Goal: Task Accomplishment & Management: Complete application form

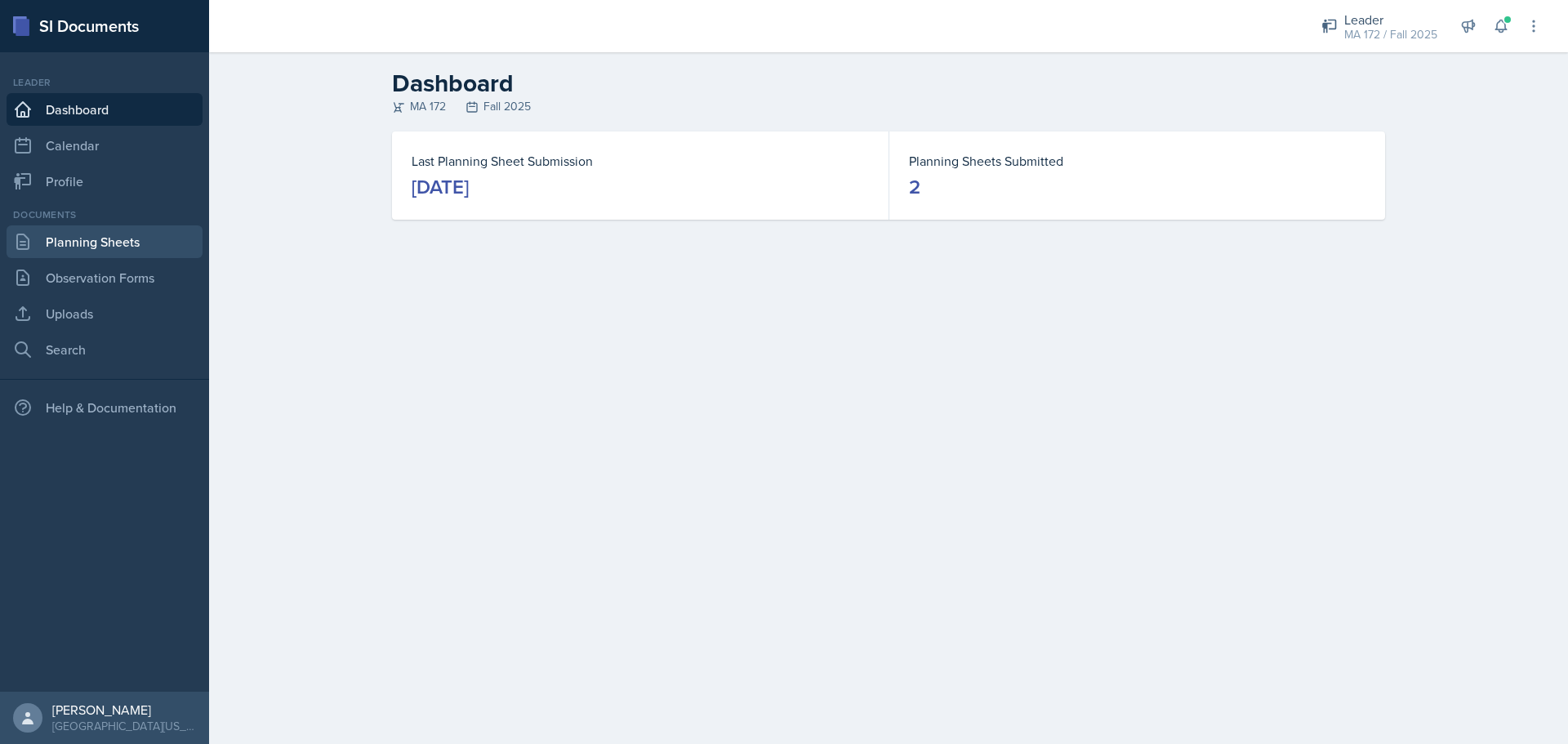
click at [114, 236] on link "Planning Sheets" at bounding box center [104, 242] width 196 height 33
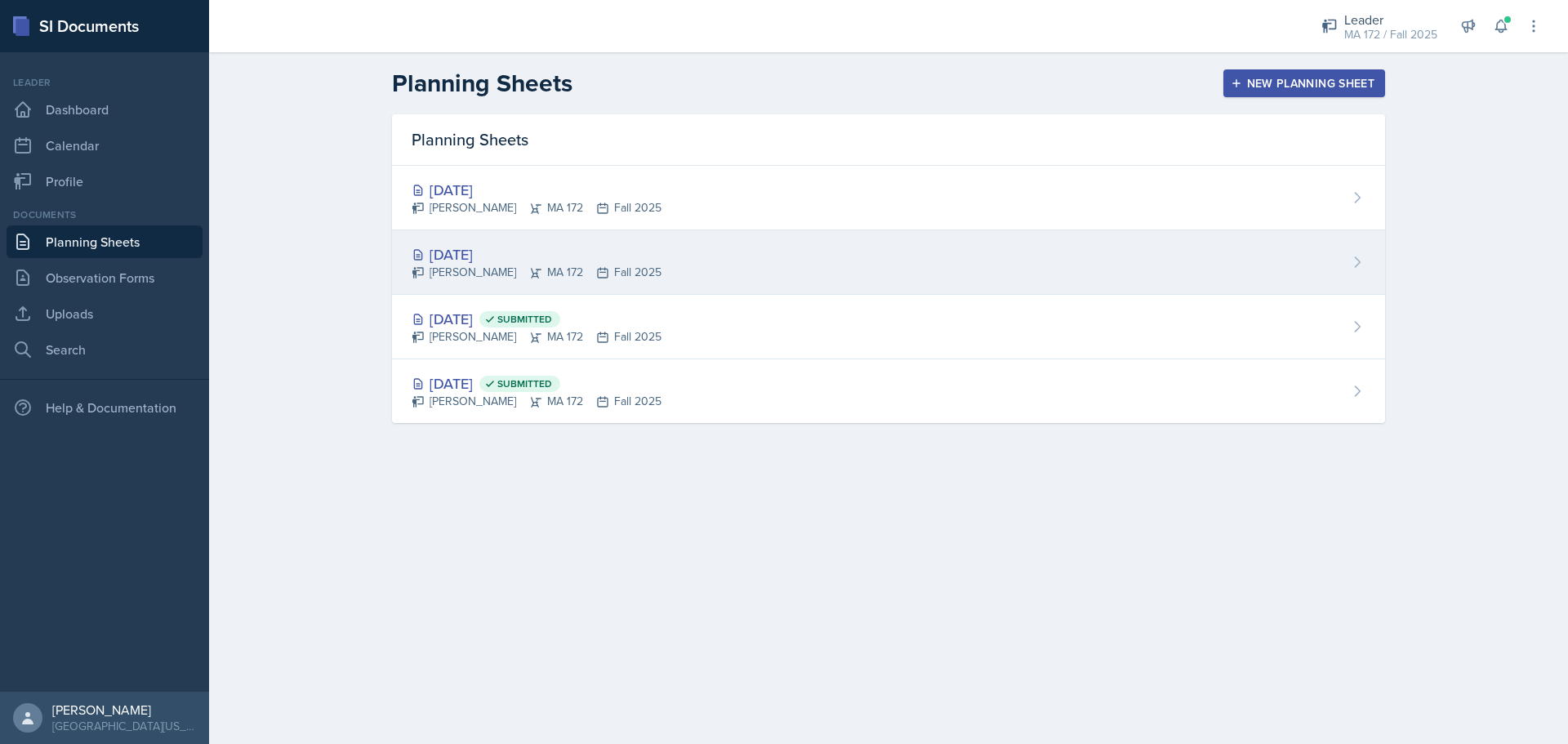
click at [572, 245] on div "[DATE]" at bounding box center [536, 254] width 250 height 22
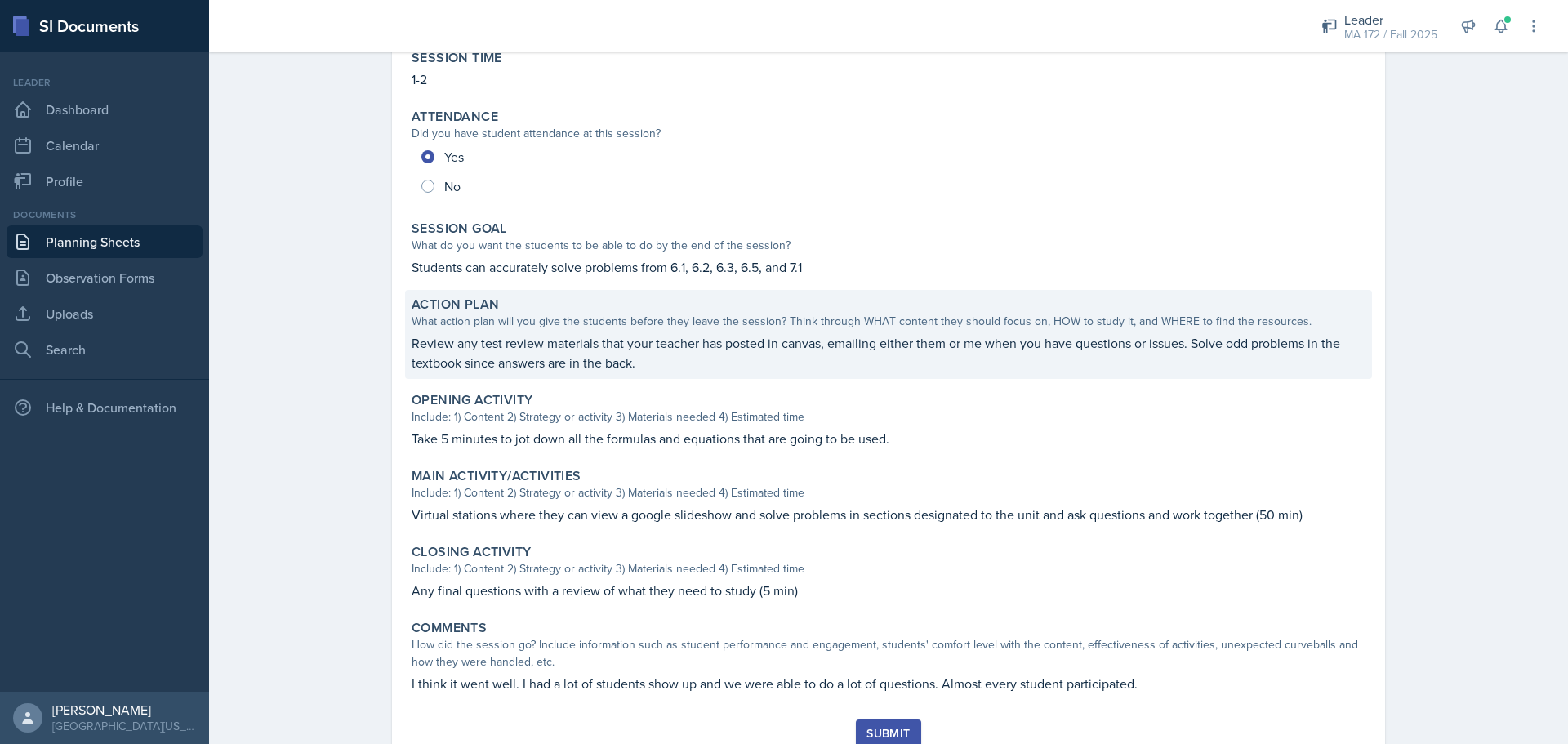
scroll to position [225, 0]
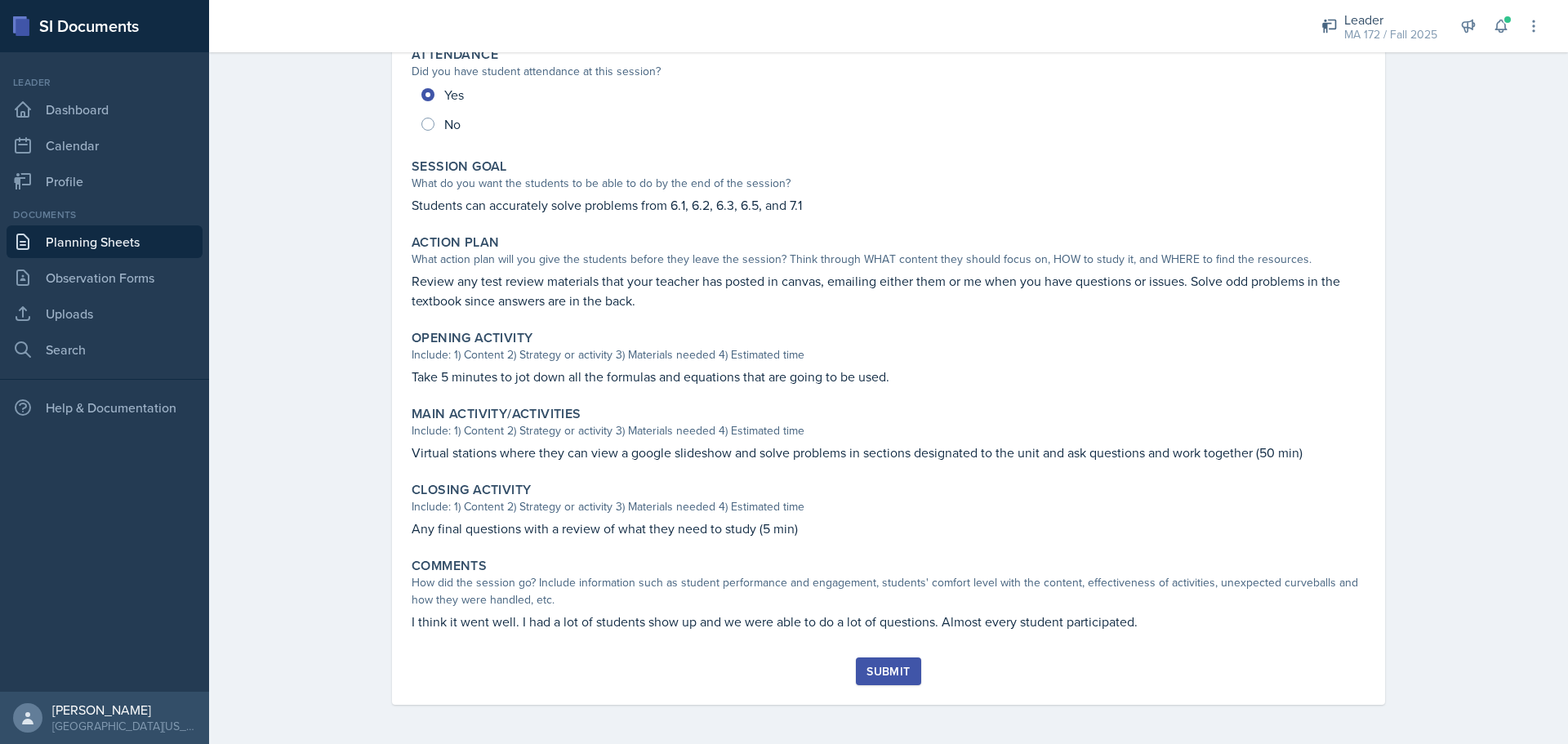
click at [886, 669] on div "Submit" at bounding box center [888, 671] width 44 height 13
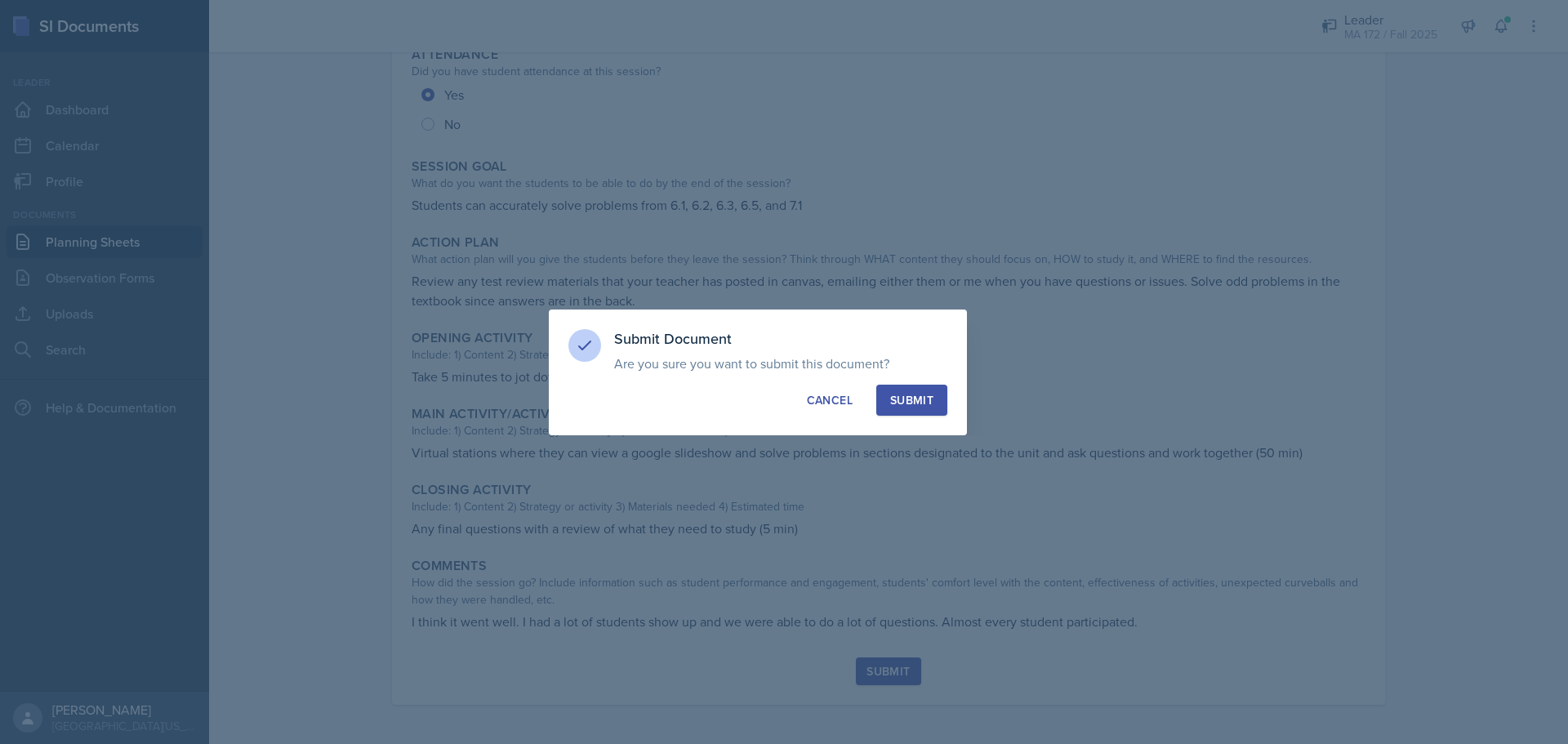
click at [902, 394] on div "Submit" at bounding box center [912, 400] width 44 height 17
radio input "true"
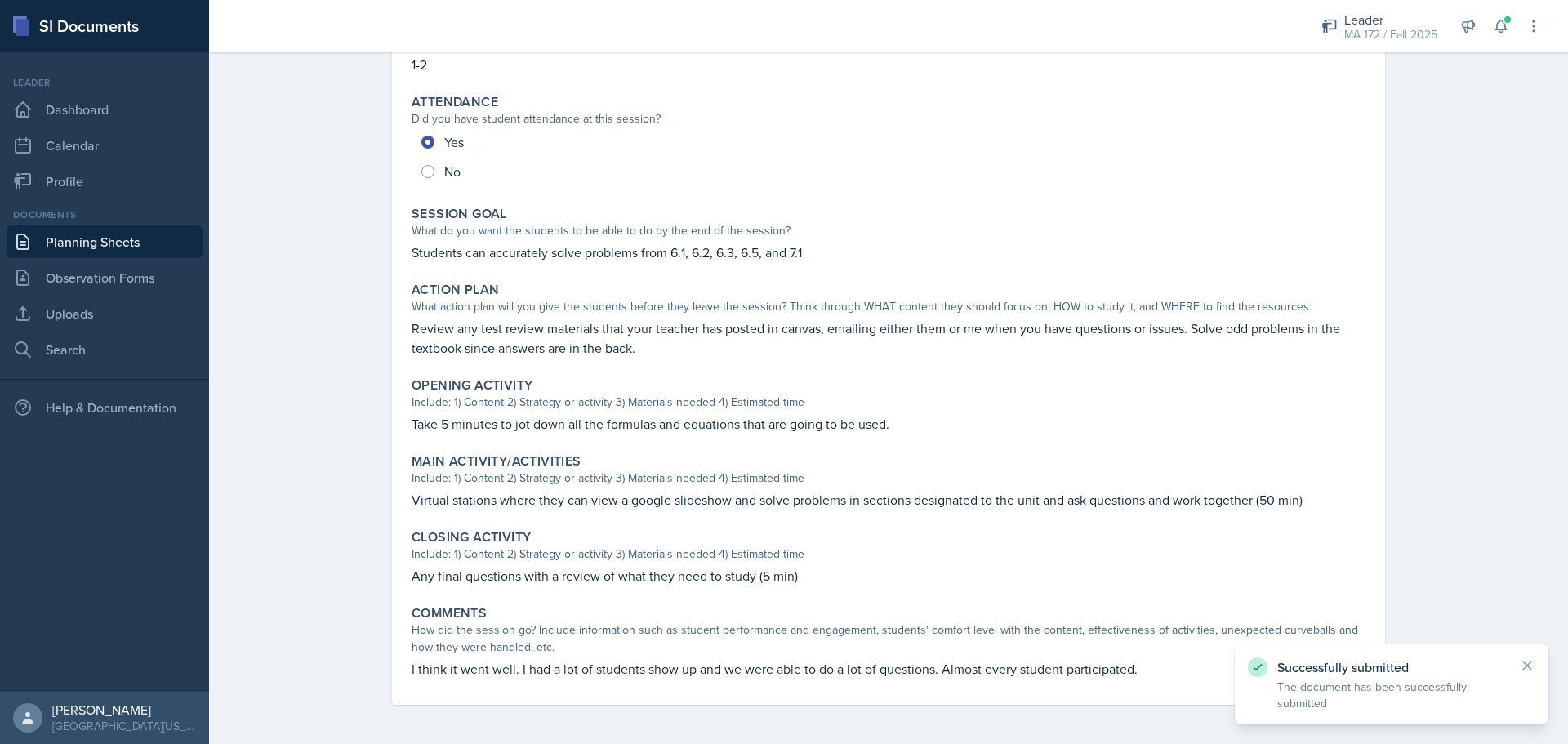
click at [129, 239] on link "Planning Sheets" at bounding box center [104, 242] width 196 height 33
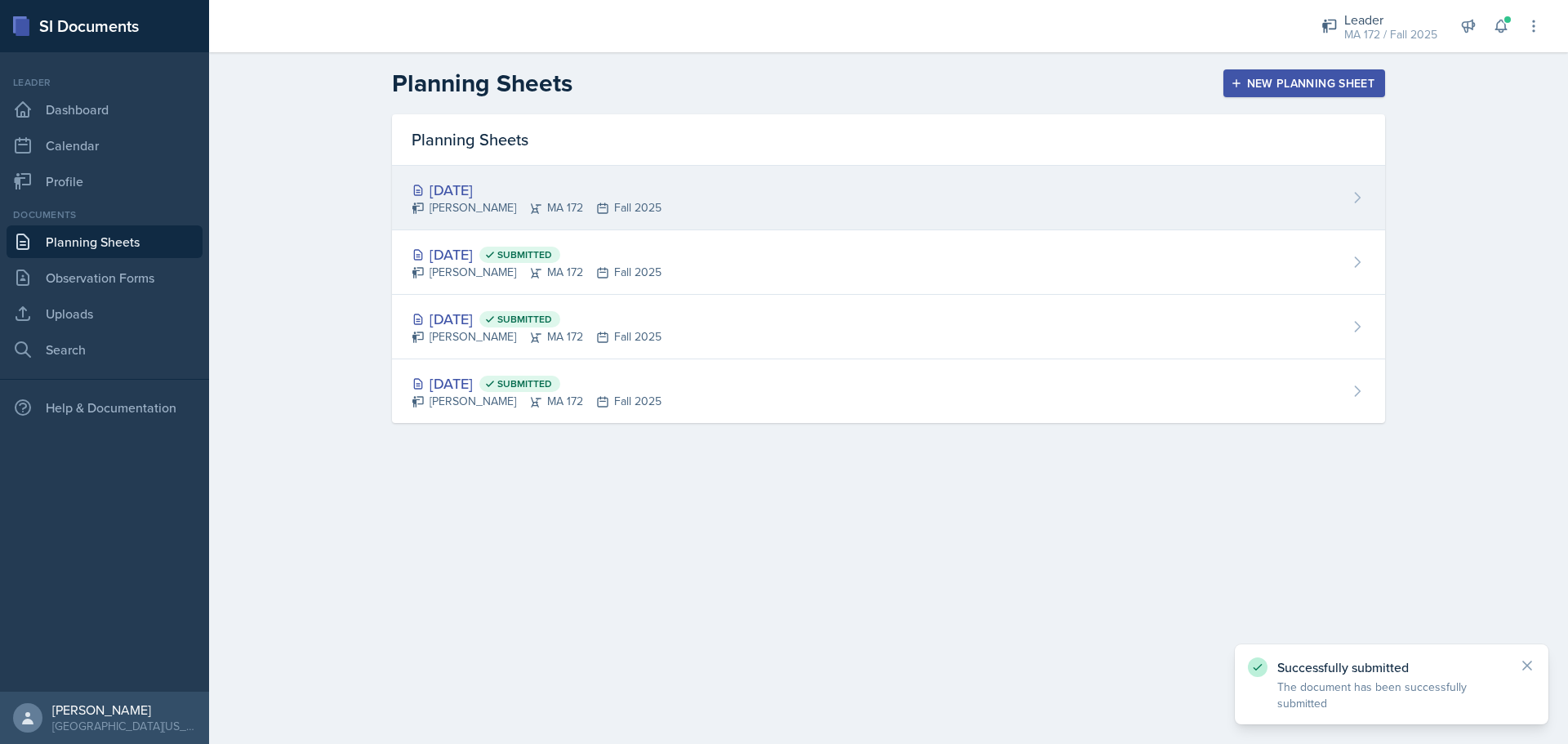
click at [503, 196] on div "[DATE]" at bounding box center [536, 190] width 250 height 22
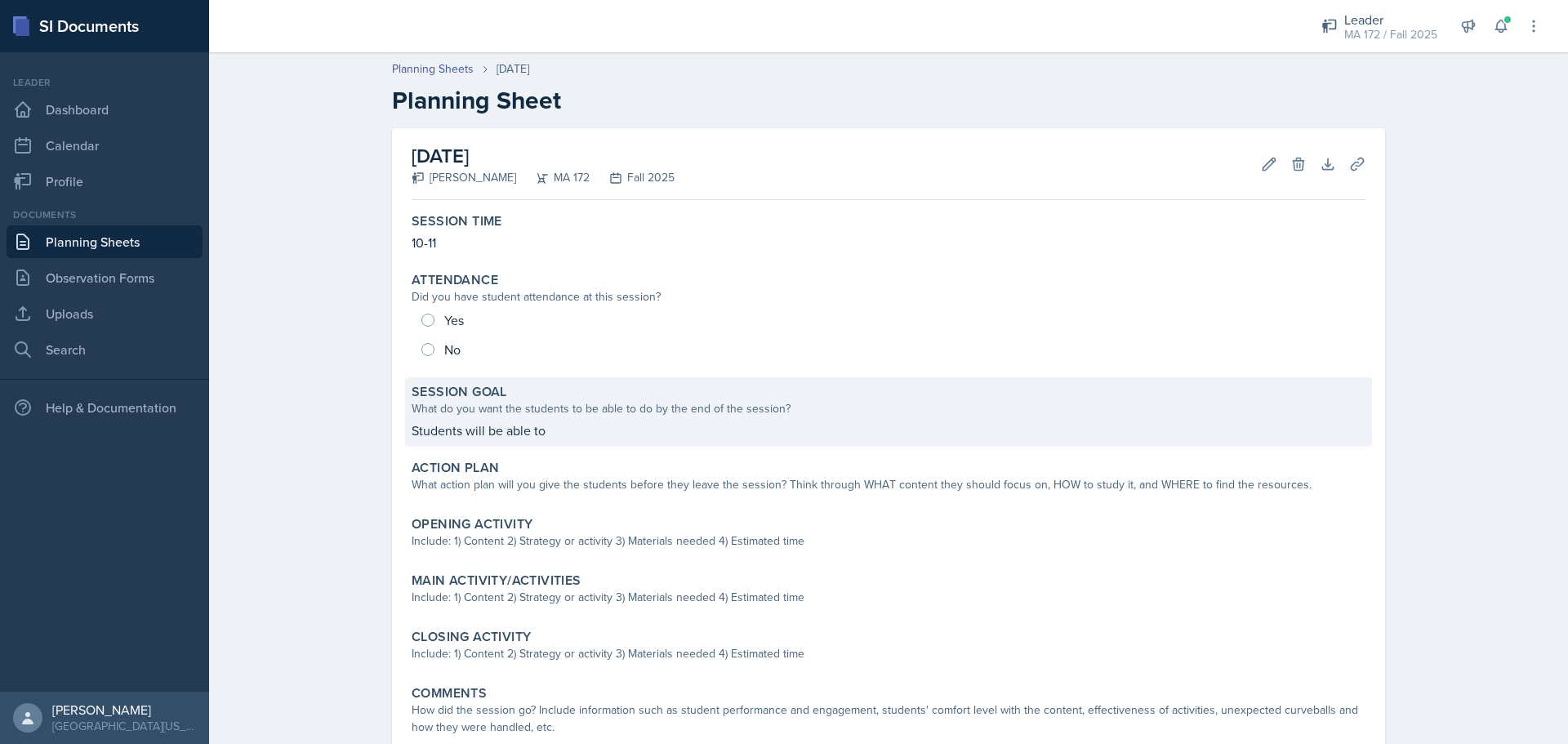
scroll to position [82, 0]
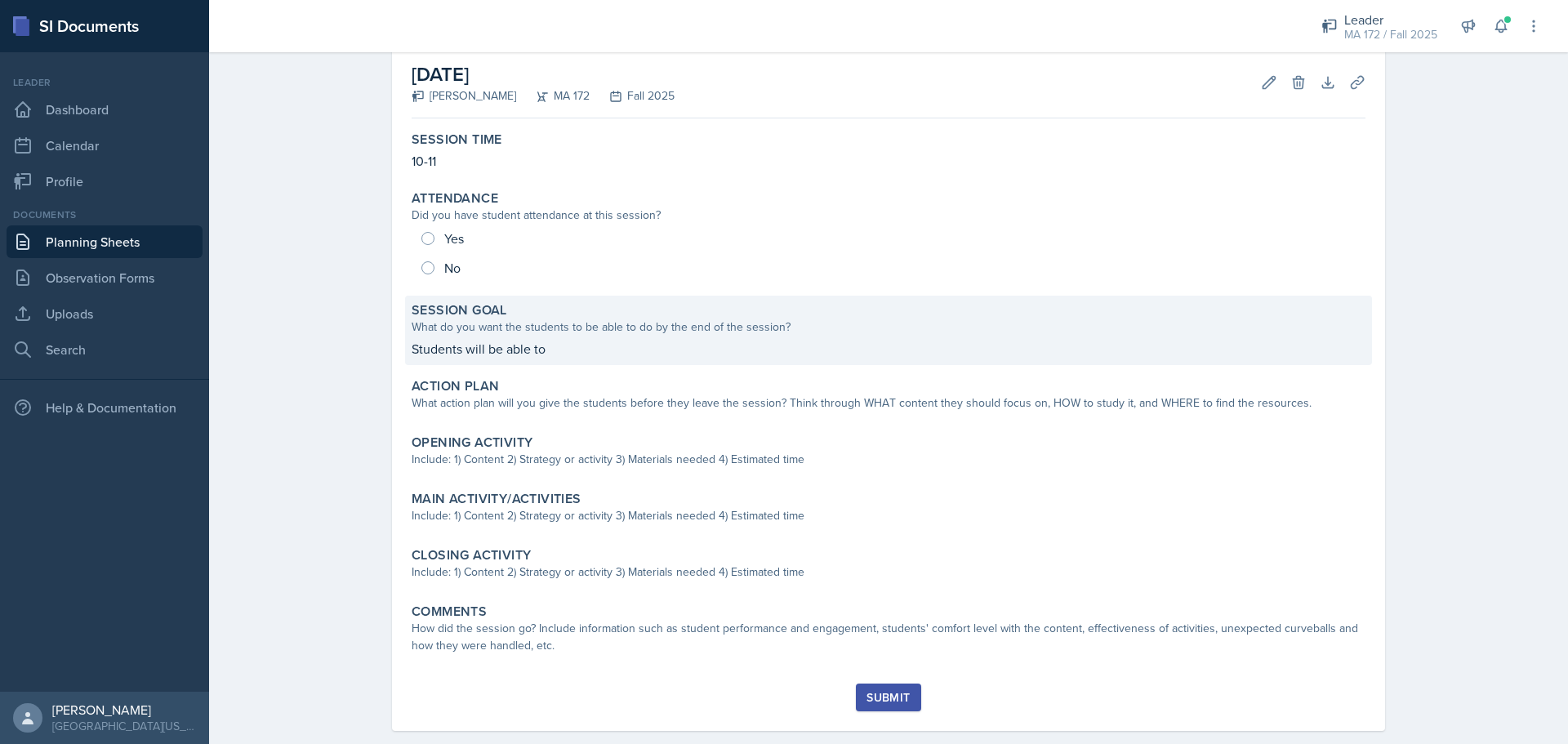
click at [532, 342] on p "Students will be able to" at bounding box center [888, 349] width 955 height 20
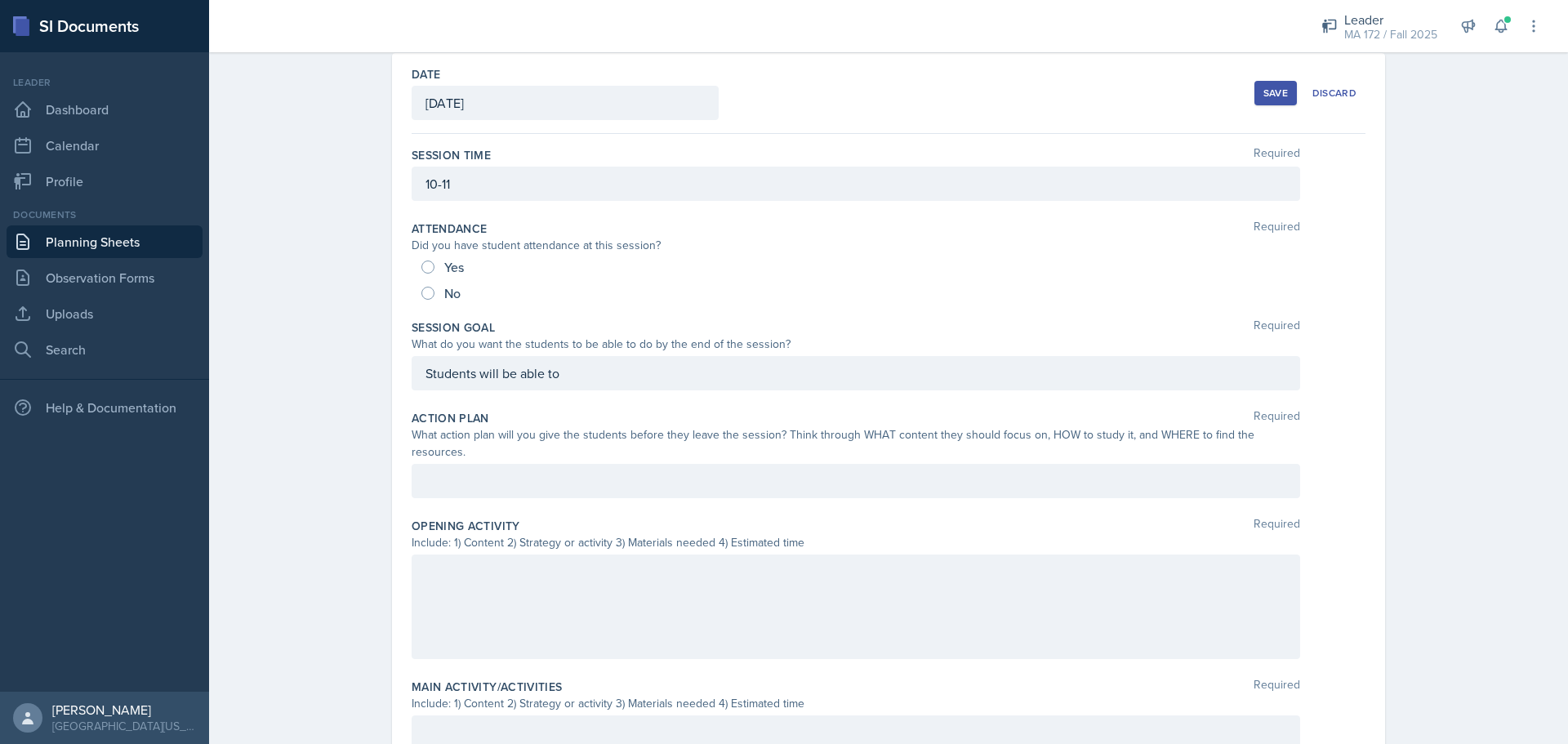
click at [593, 376] on div "Students will be able to" at bounding box center [855, 372] width 888 height 34
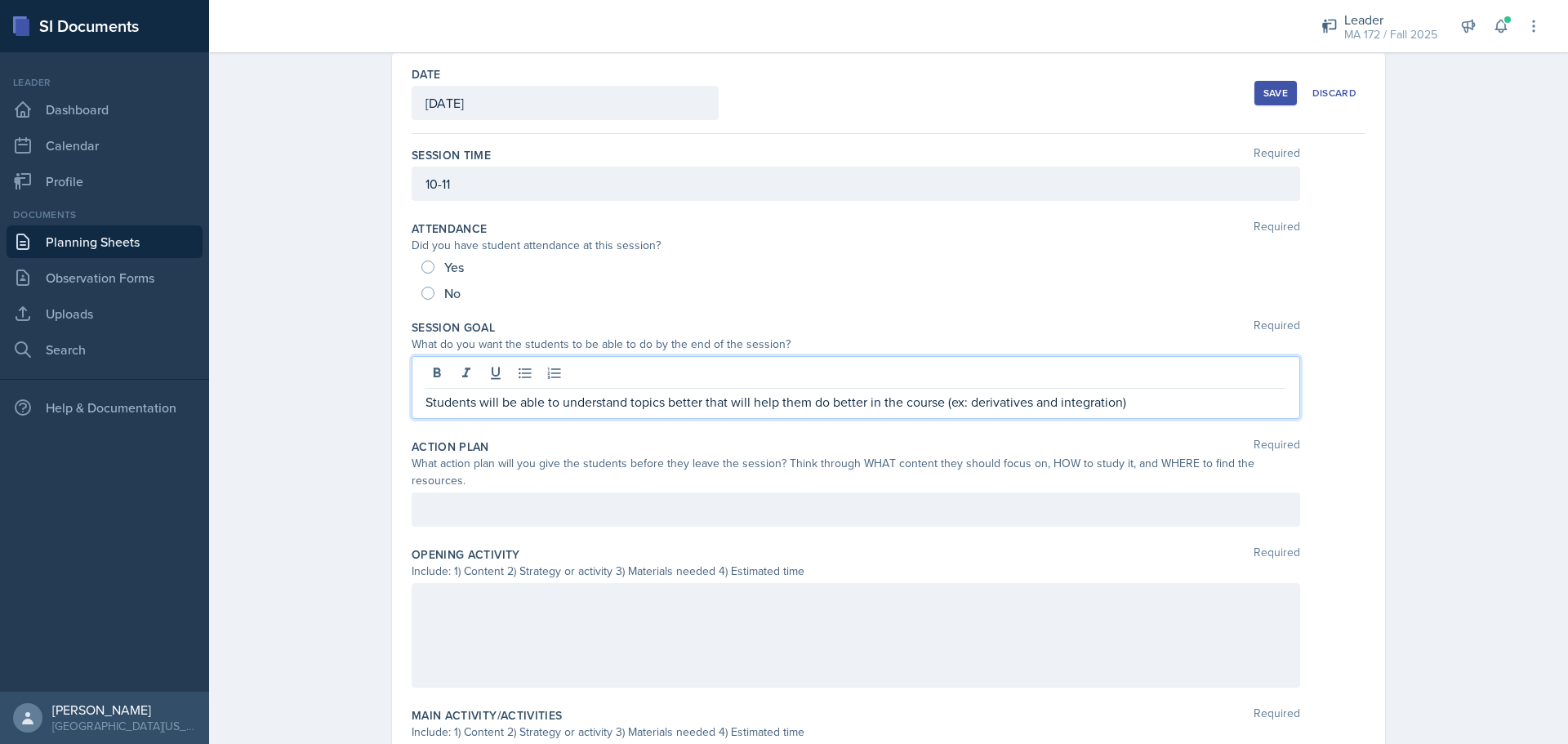
click at [555, 493] on div at bounding box center [855, 509] width 888 height 34
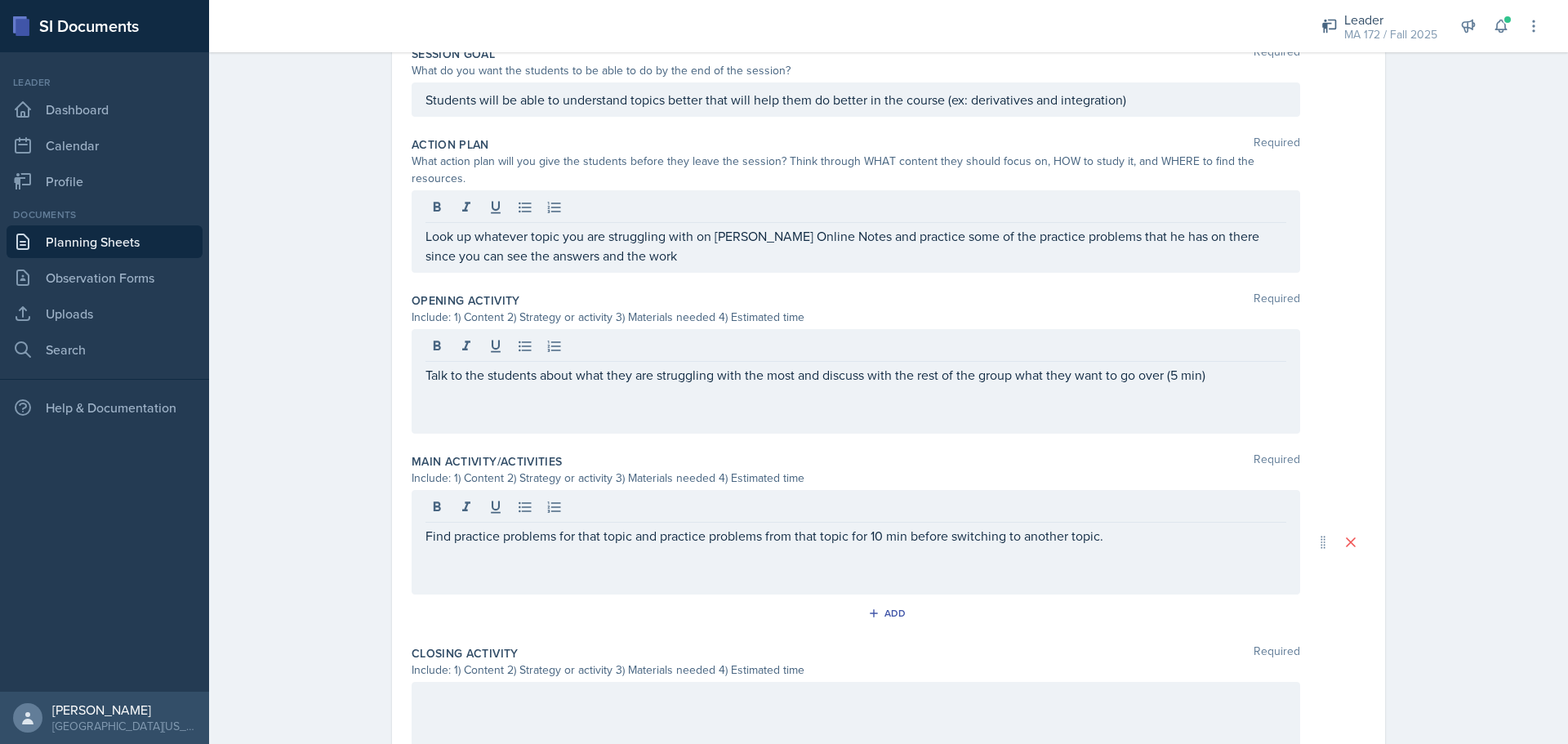
scroll to position [378, 0]
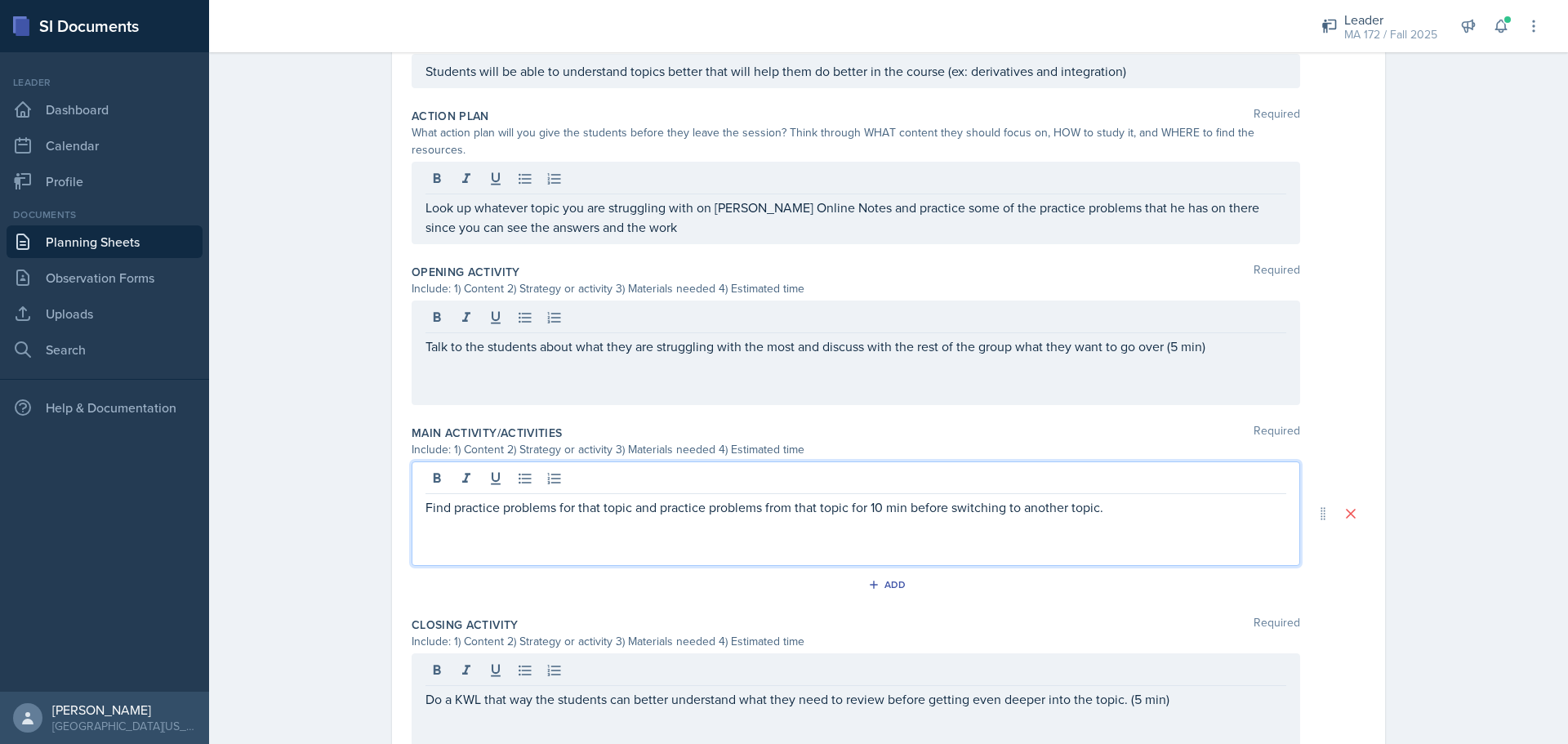
click at [1116, 500] on div "Find practice problems for that topic and practice problems from that topic for…" at bounding box center [855, 513] width 888 height 104
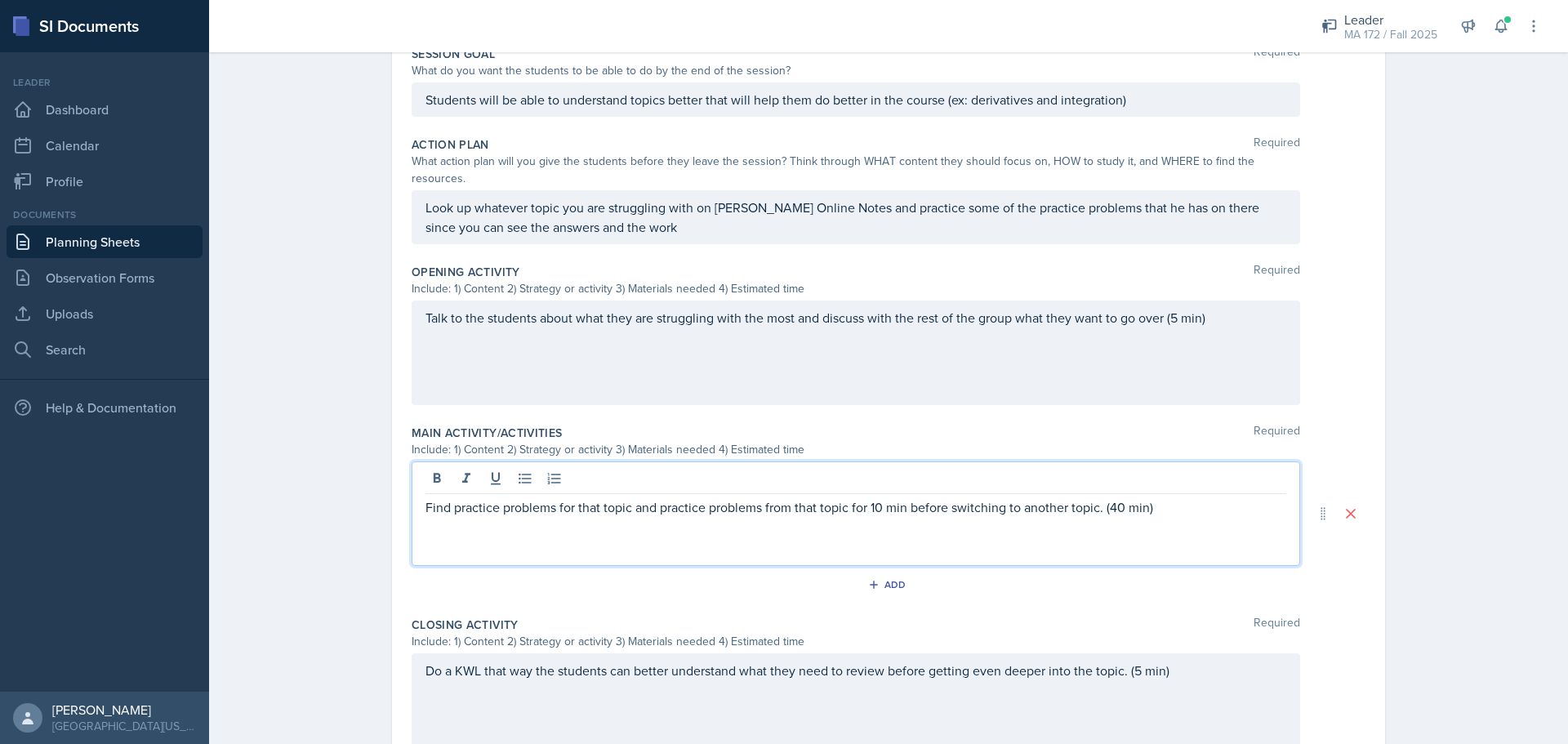
click at [1099, 498] on p "Find practice problems for that topic and practice problems from that topic for…" at bounding box center [855, 507] width 861 height 20
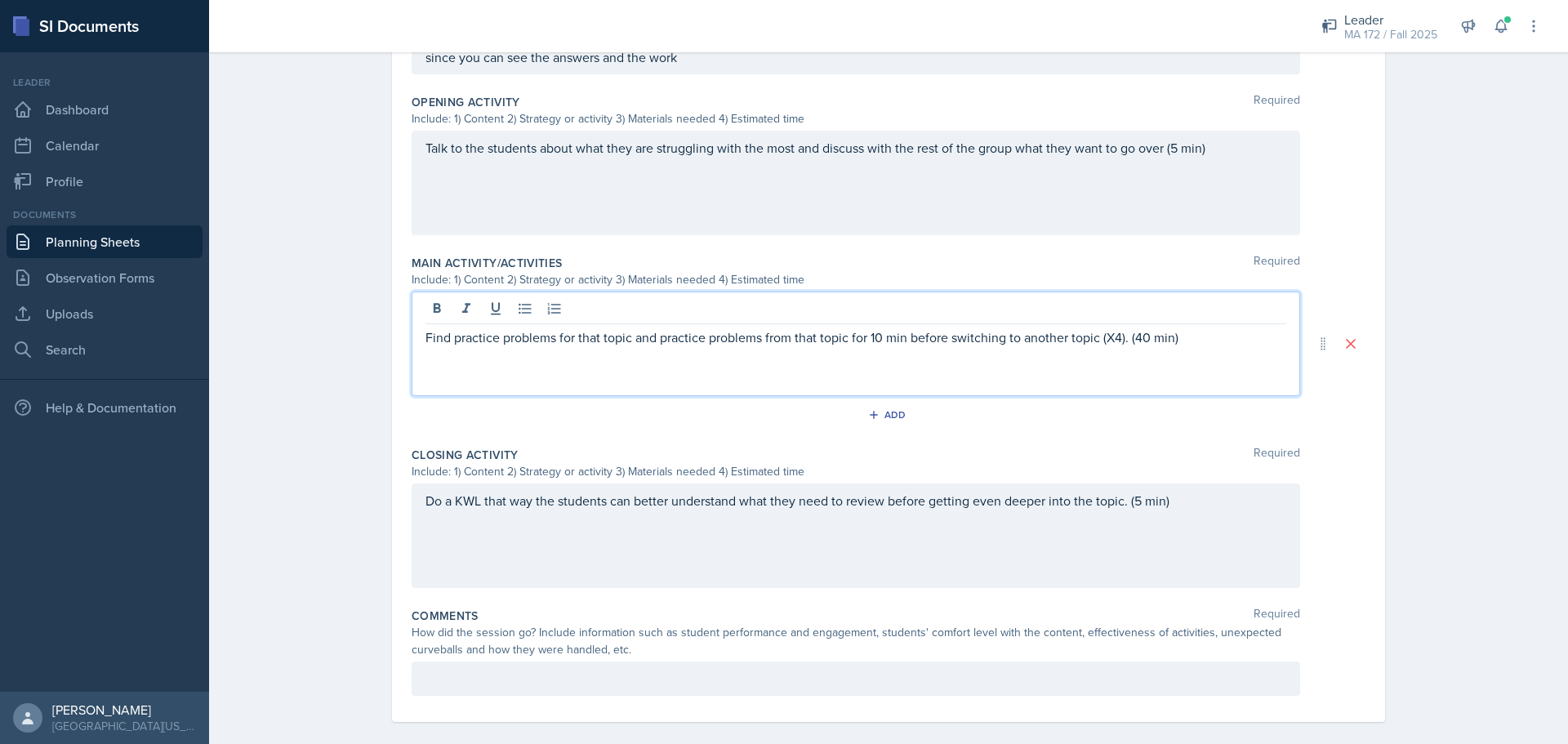
click at [1026, 519] on div "Do a KWL that way the students can better understand what they need to review b…" at bounding box center [855, 536] width 888 height 104
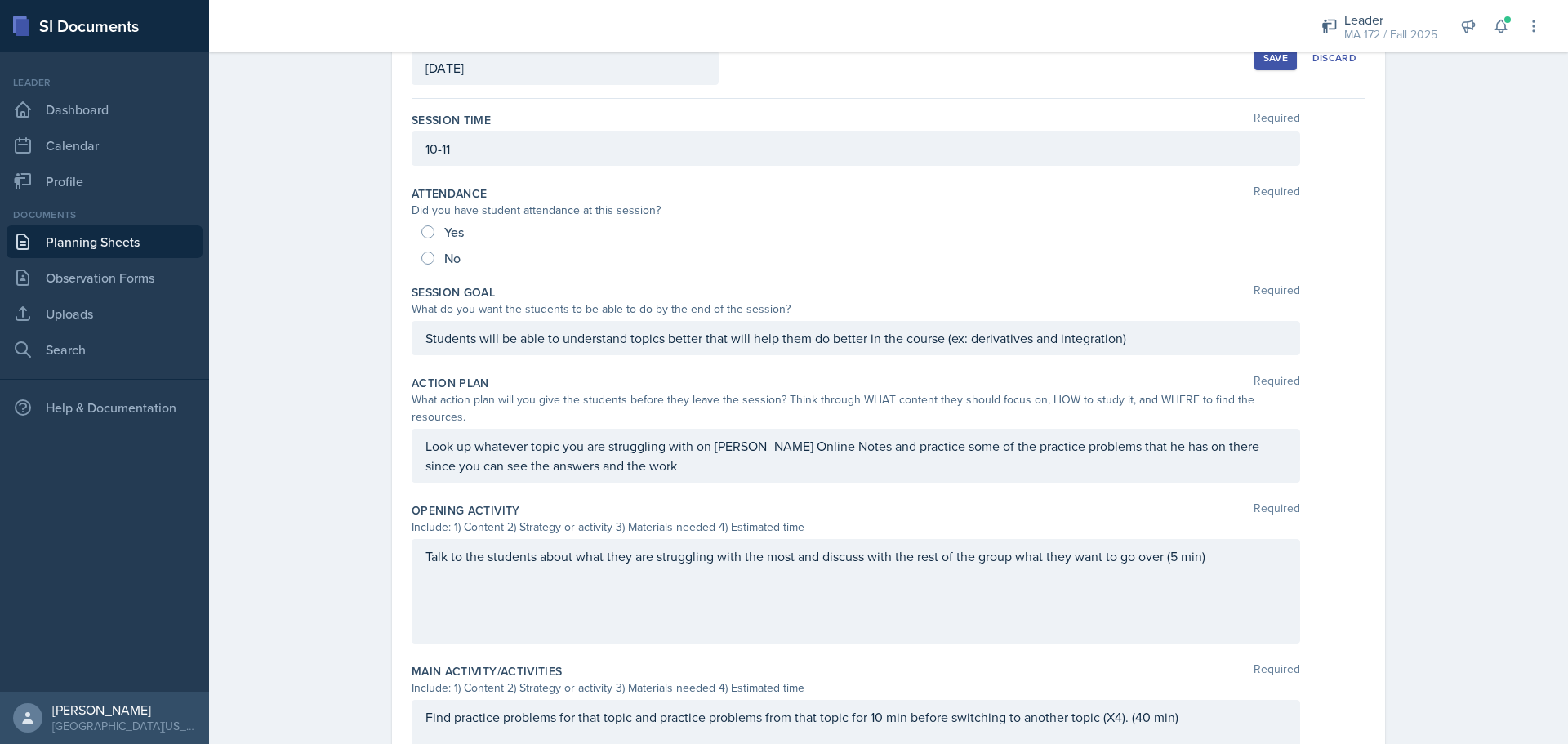
scroll to position [0, 0]
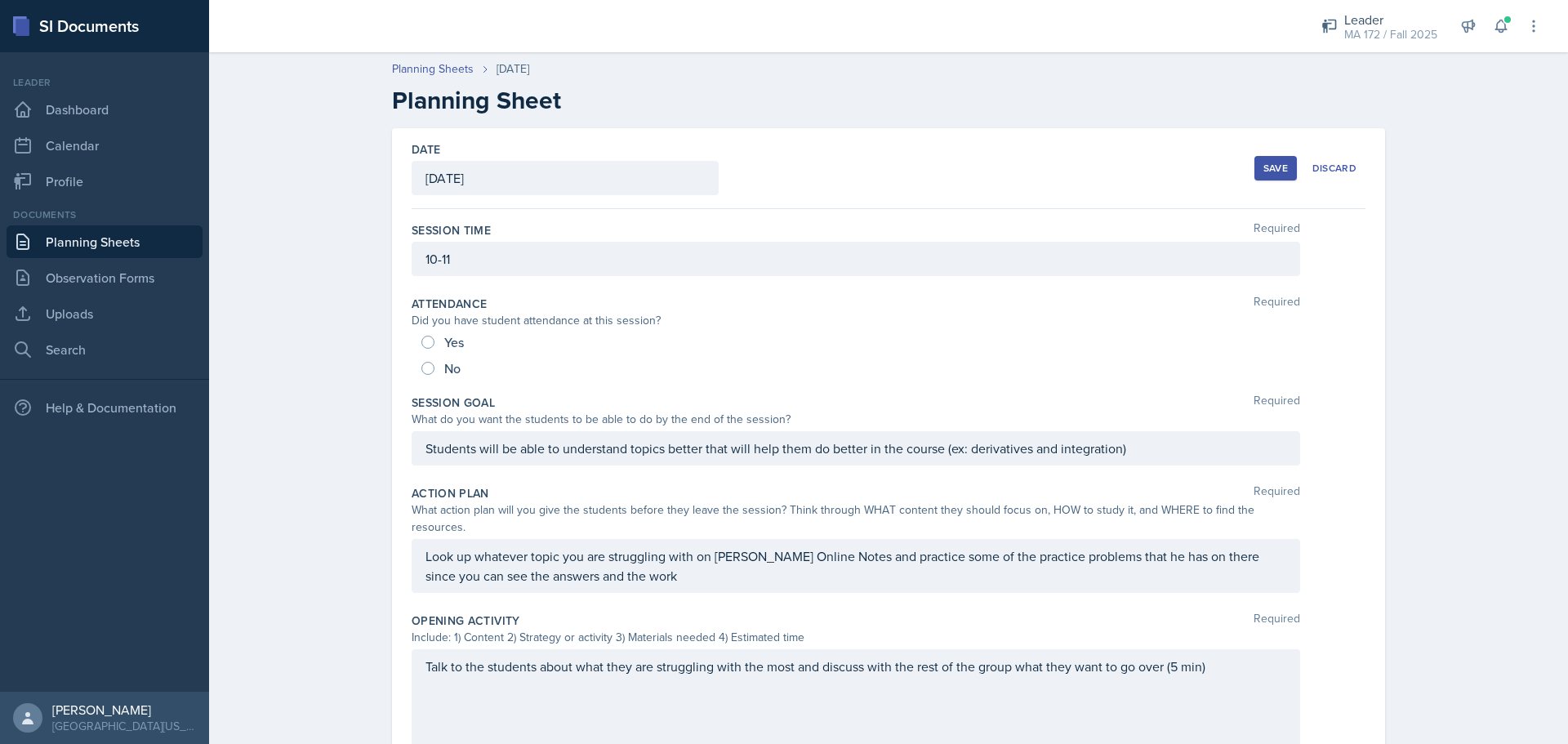
click at [428, 365] on div "No" at bounding box center [442, 368] width 43 height 26
click at [421, 380] on div "No" at bounding box center [442, 368] width 43 height 26
click at [422, 368] on input "No" at bounding box center [427, 368] width 13 height 13
radio input "true"
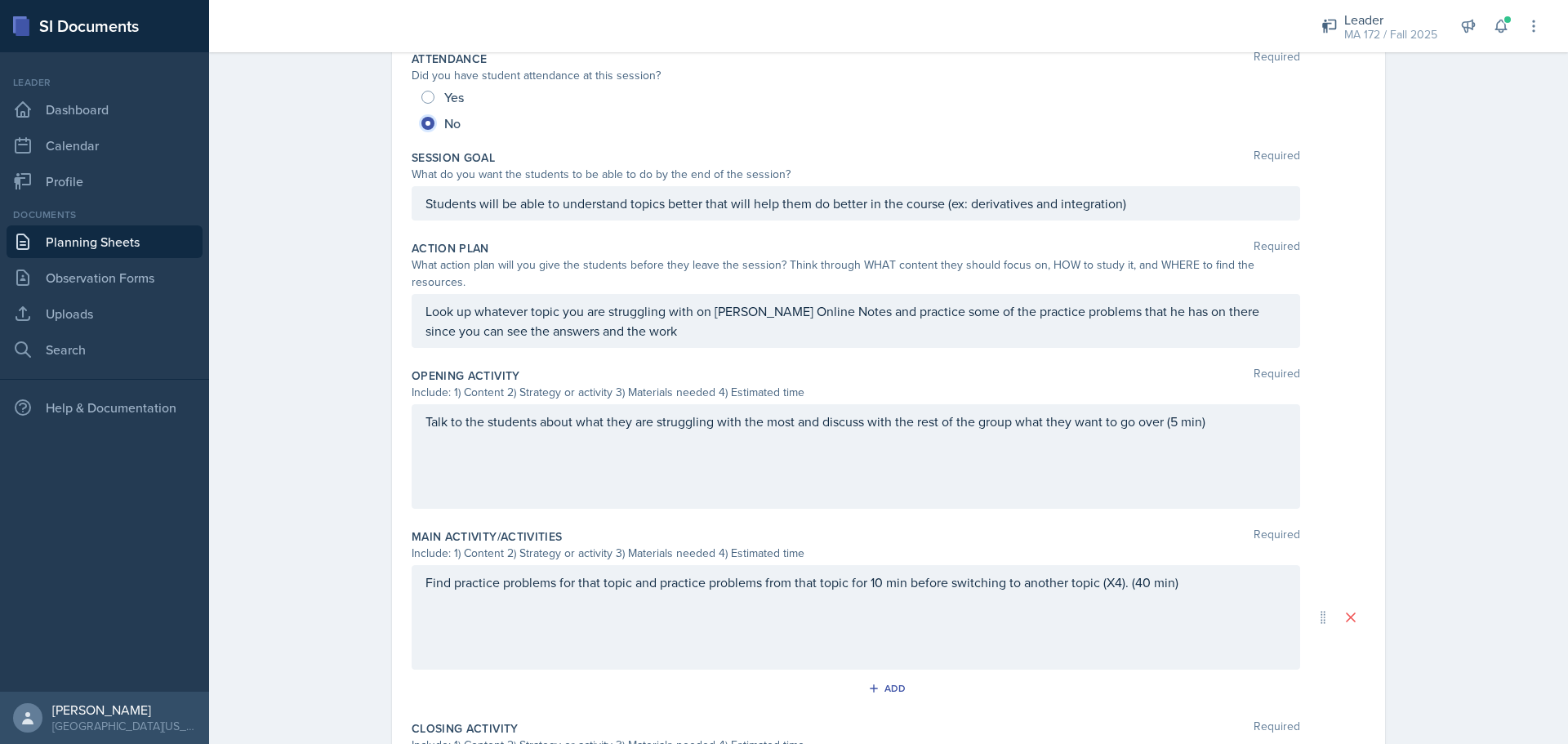
scroll to position [519, 0]
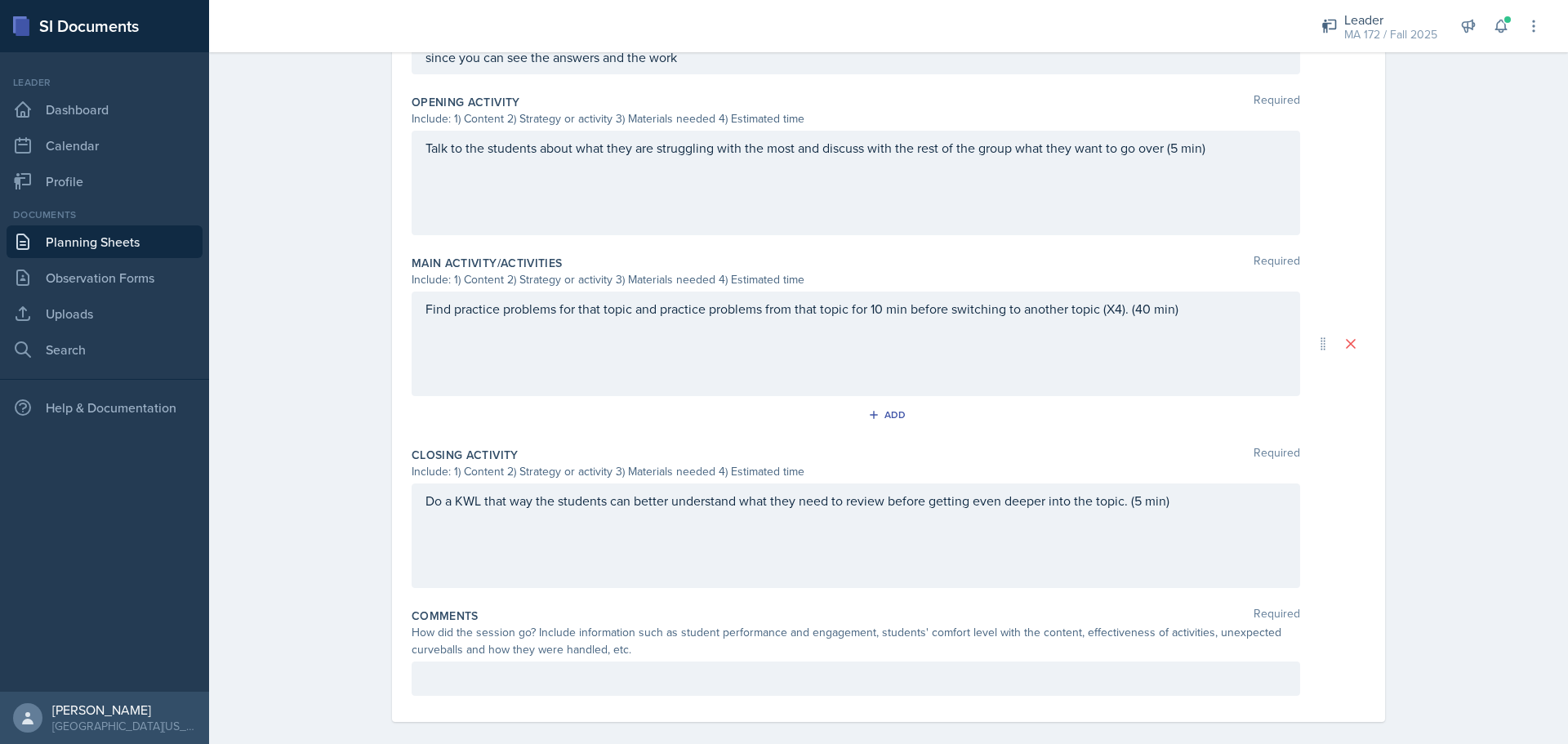
click at [739, 661] on div at bounding box center [855, 678] width 888 height 34
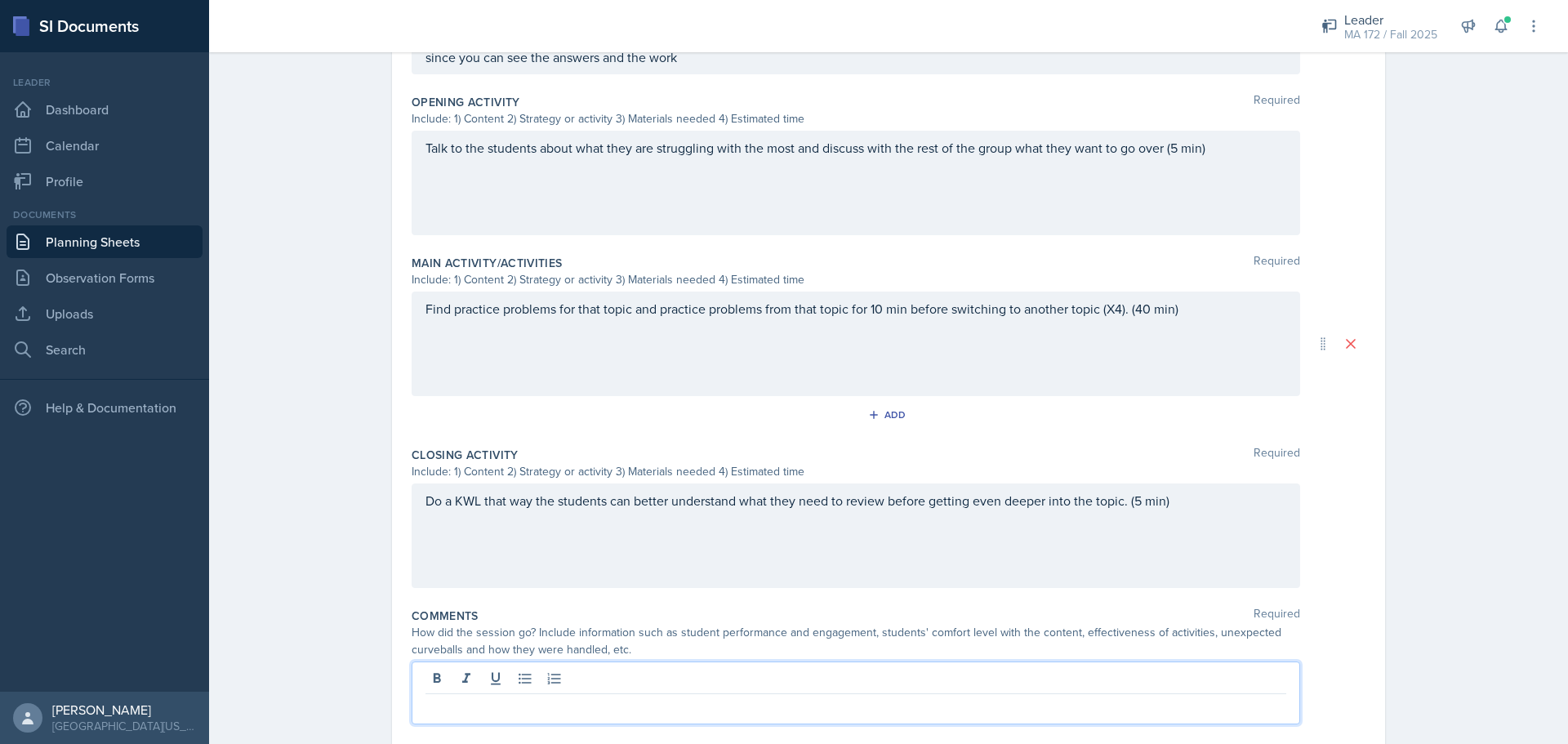
scroll to position [547, 0]
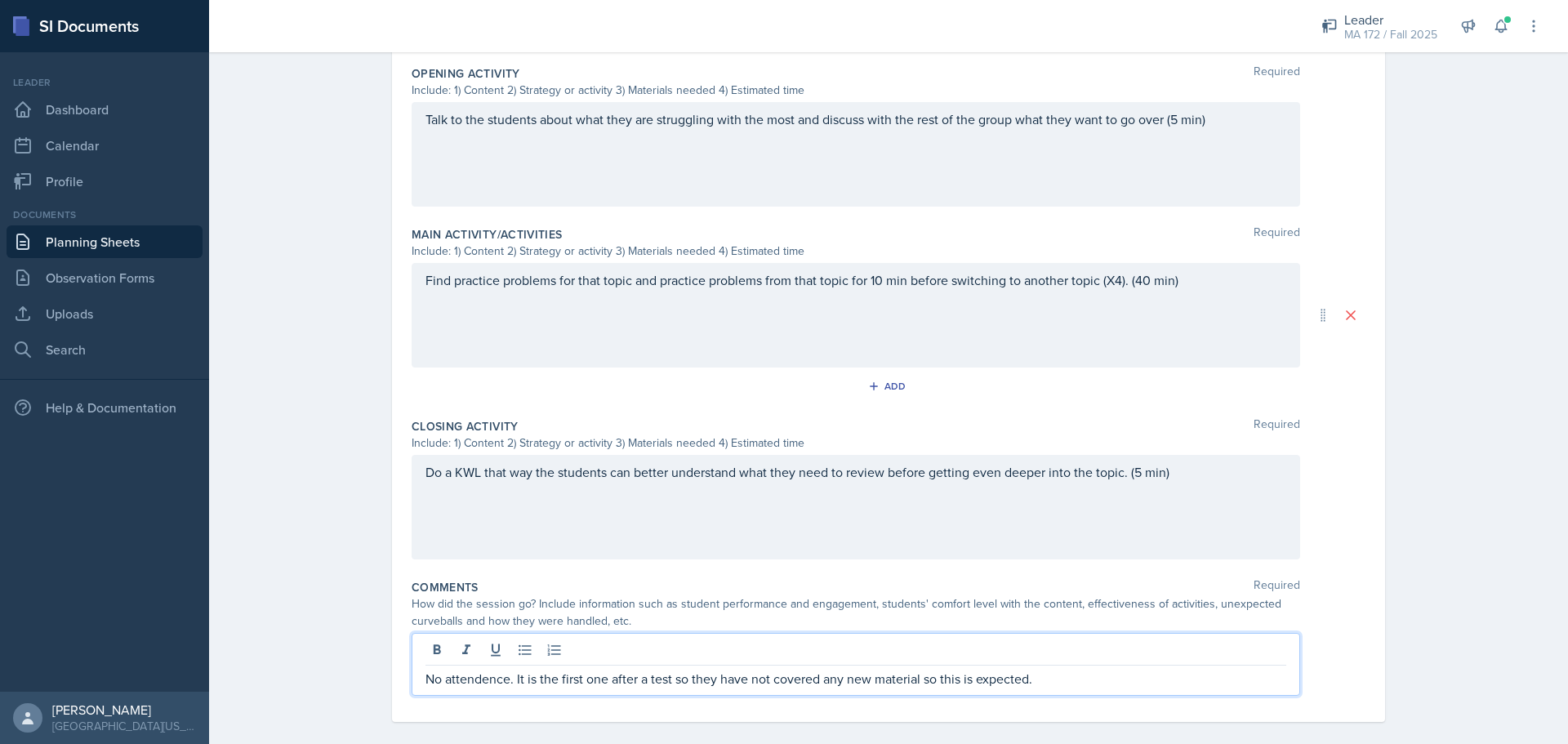
click at [455, 669] on p "No attendence. It is the first one after a test so they have not covered any ne…" at bounding box center [855, 679] width 861 height 20
click at [1032, 669] on p "No attendance. It is the first one after a test so they have not covered any ne…" at bounding box center [855, 679] width 861 height 20
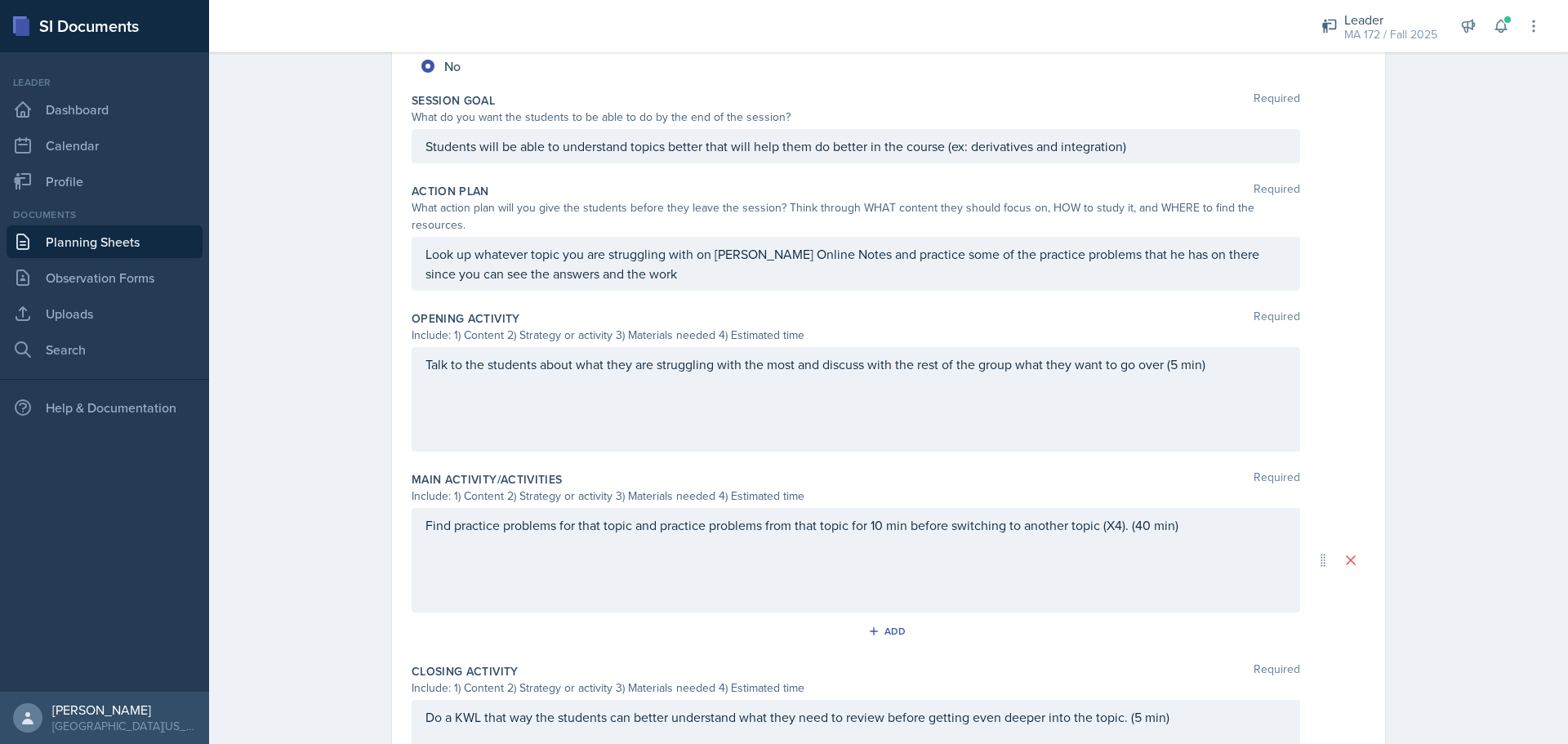
scroll to position [0, 0]
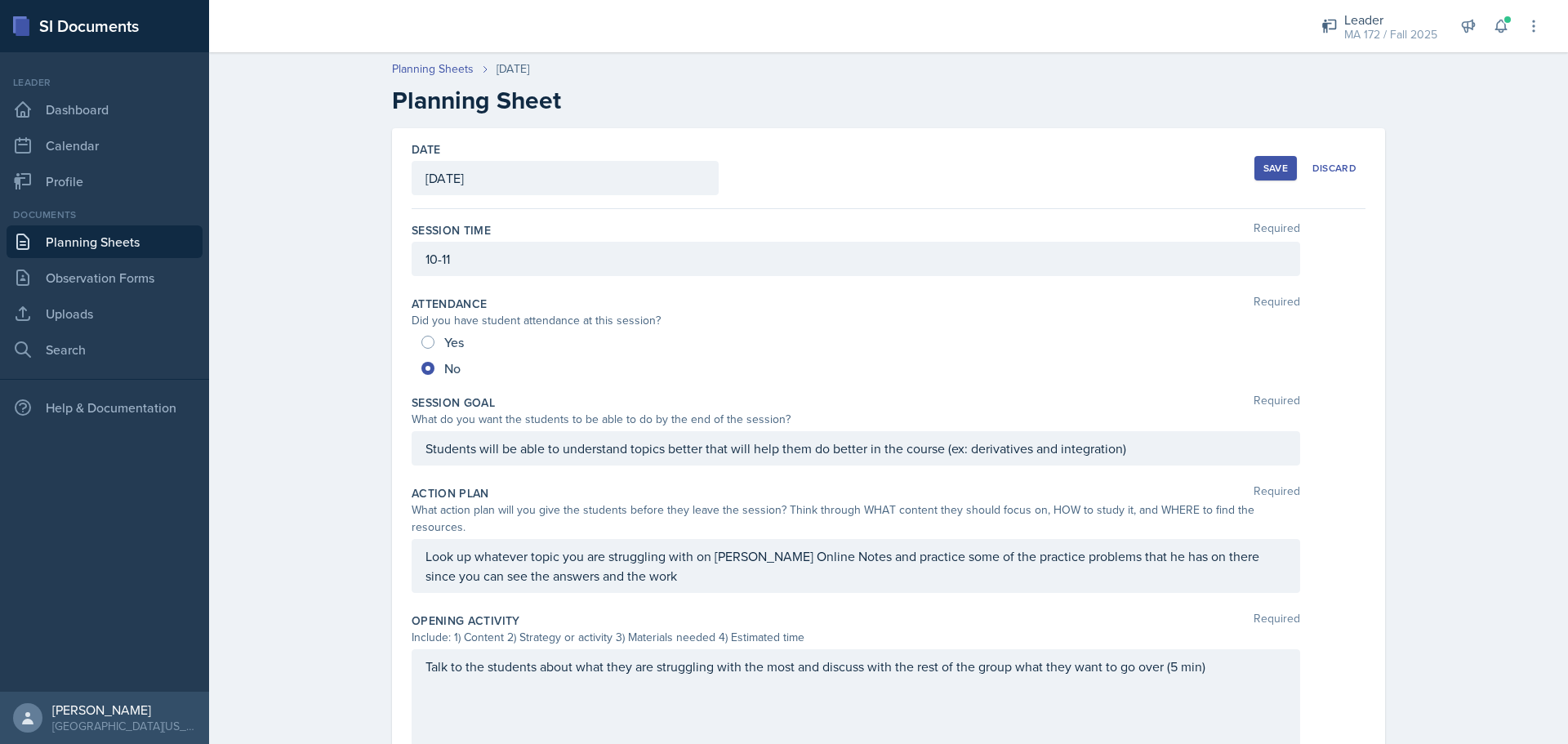
click at [1263, 162] on div "Save" at bounding box center [1276, 168] width 24 height 13
